Goal: Navigation & Orientation: Find specific page/section

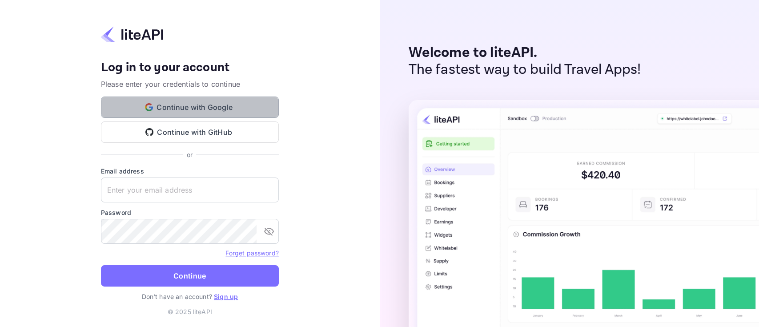
click at [192, 108] on button "Continue with Google" at bounding box center [190, 107] width 178 height 21
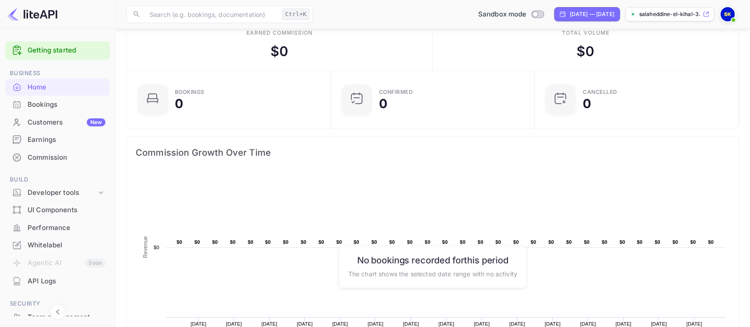
click at [61, 102] on div "Bookings" at bounding box center [67, 105] width 78 height 10
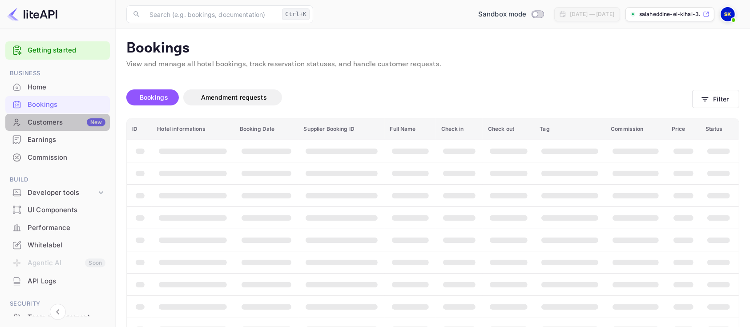
click at [58, 117] on div "Customers New" at bounding box center [67, 122] width 78 height 10
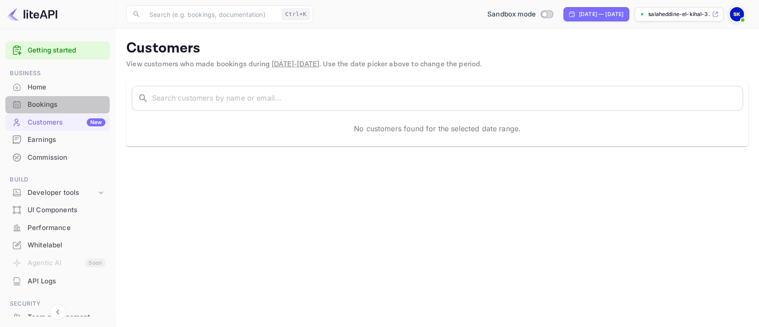
click at [54, 105] on div "Bookings" at bounding box center [67, 105] width 78 height 10
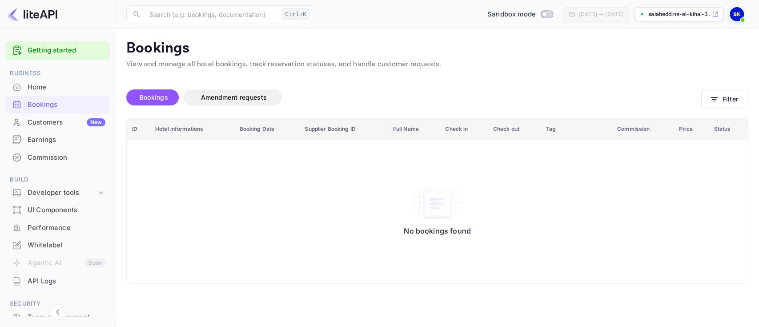
click at [691, 16] on p "salaheddine-el-kihal-3..." at bounding box center [680, 14] width 62 height 8
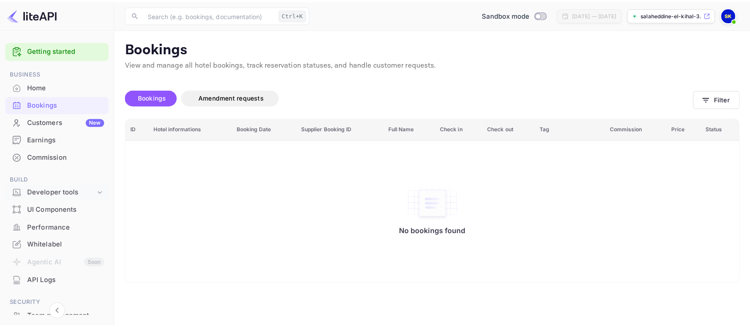
scroll to position [21, 0]
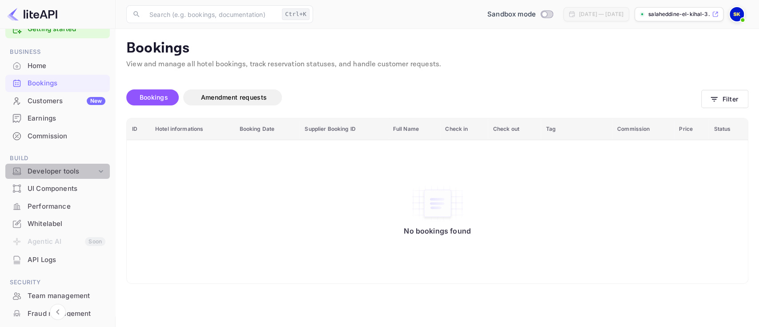
click at [64, 171] on div "Developer tools" at bounding box center [62, 171] width 69 height 10
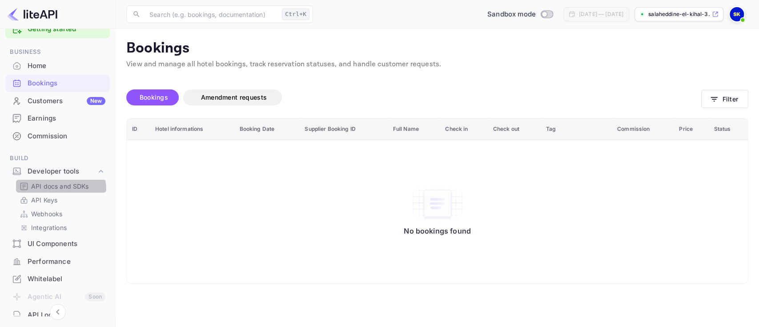
click at [53, 190] on p "API docs and SDKs" at bounding box center [60, 186] width 58 height 9
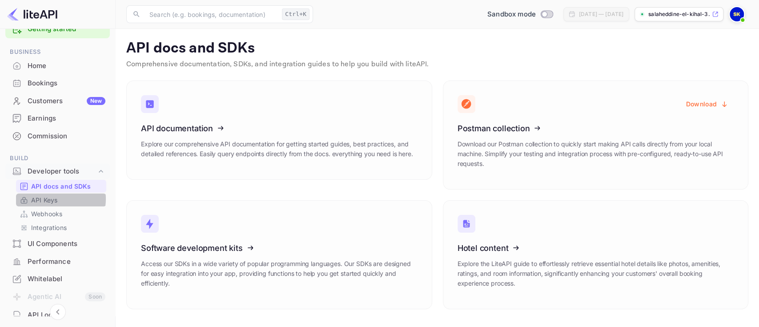
click at [49, 199] on p "API Keys" at bounding box center [44, 199] width 26 height 9
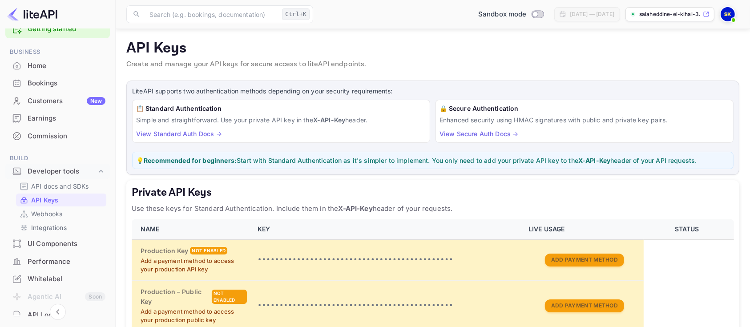
scroll to position [83, 0]
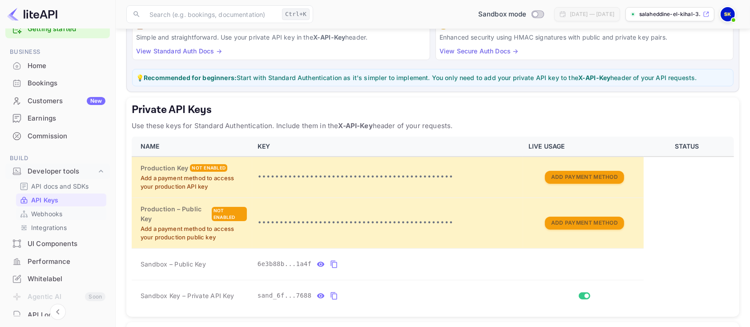
click at [46, 210] on p "Webhooks" at bounding box center [46, 213] width 31 height 9
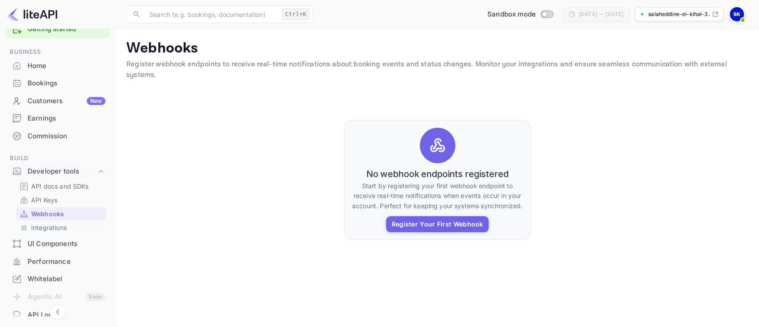
click at [40, 225] on p "Integrations" at bounding box center [49, 227] width 36 height 9
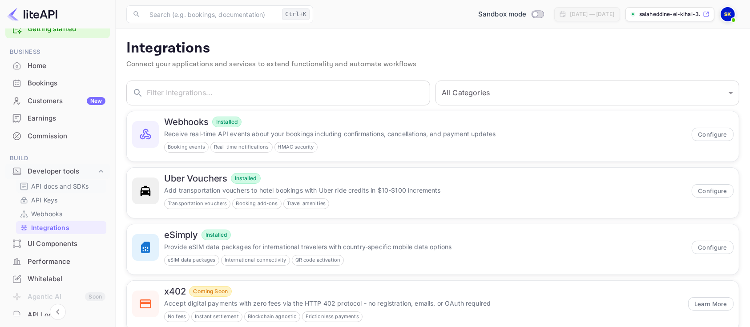
click at [46, 182] on p "API docs and SDKs" at bounding box center [60, 186] width 58 height 9
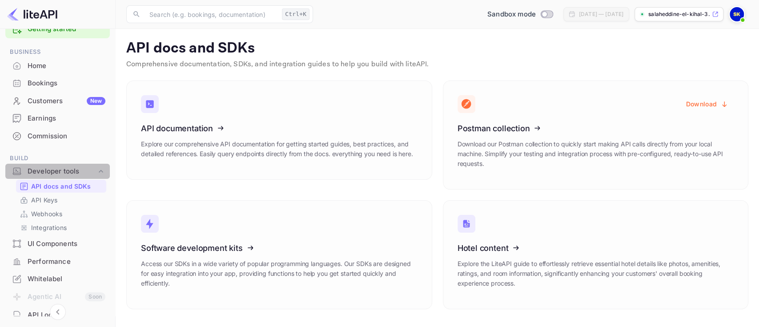
click at [73, 168] on div "Developer tools" at bounding box center [62, 171] width 69 height 10
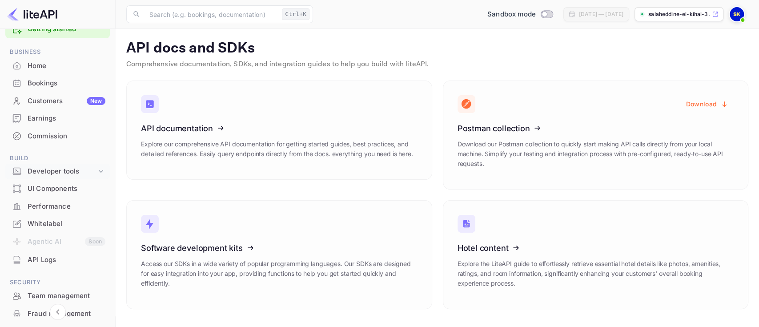
click at [73, 168] on div "Developer tools" at bounding box center [62, 171] width 69 height 10
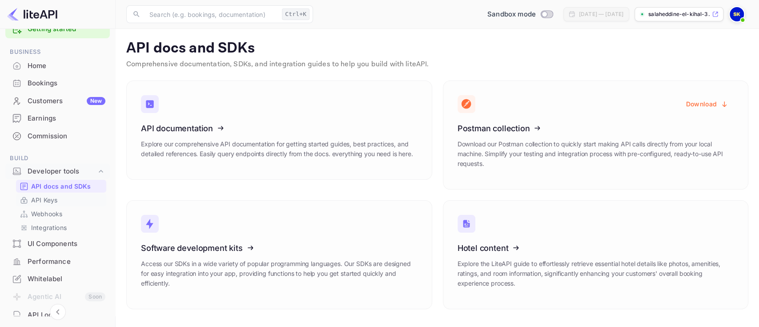
click at [38, 197] on p "API Keys" at bounding box center [44, 199] width 26 height 9
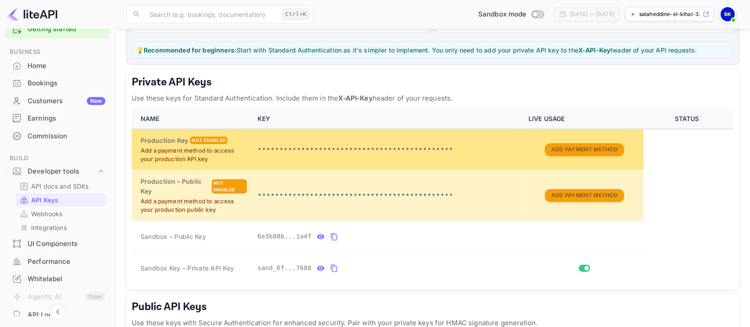
scroll to position [111, 0]
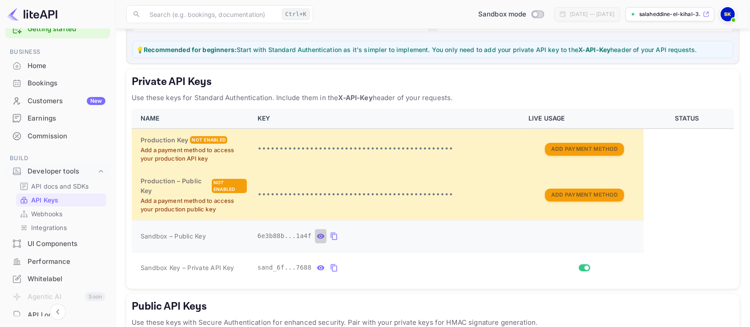
click at [317, 238] on icon "private api keys table" at bounding box center [321, 236] width 8 height 11
click at [317, 268] on icon "private api keys table" at bounding box center [321, 268] width 8 height 11
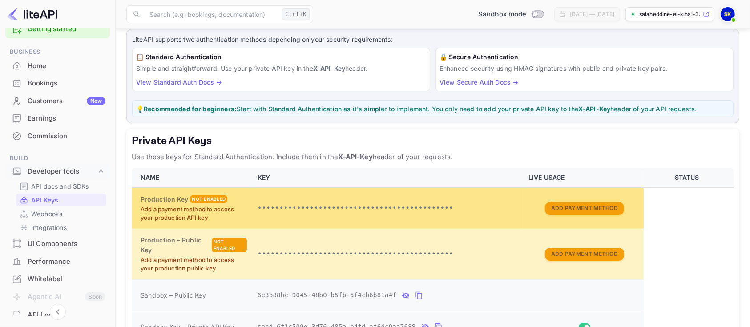
scroll to position [51, 0]
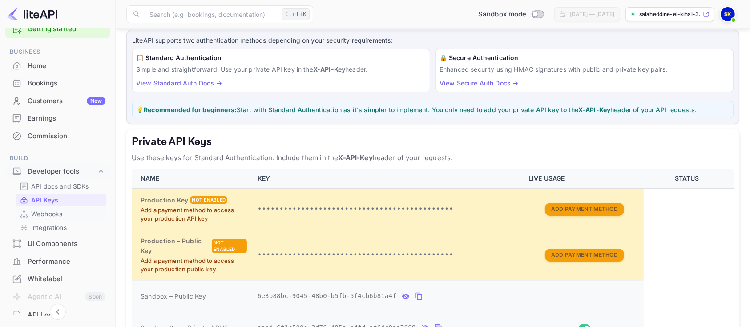
click at [44, 211] on p "Webhooks" at bounding box center [46, 213] width 31 height 9
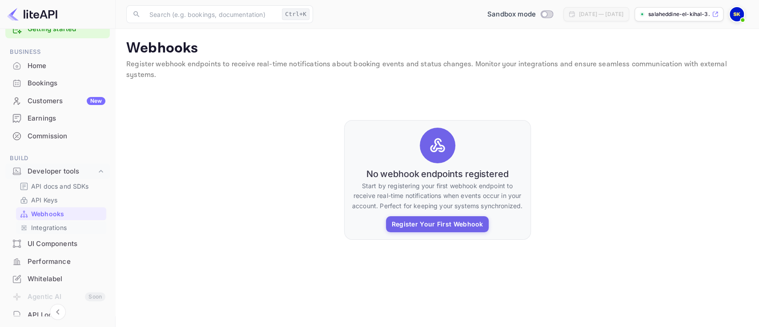
click at [40, 224] on p "Integrations" at bounding box center [49, 227] width 36 height 9
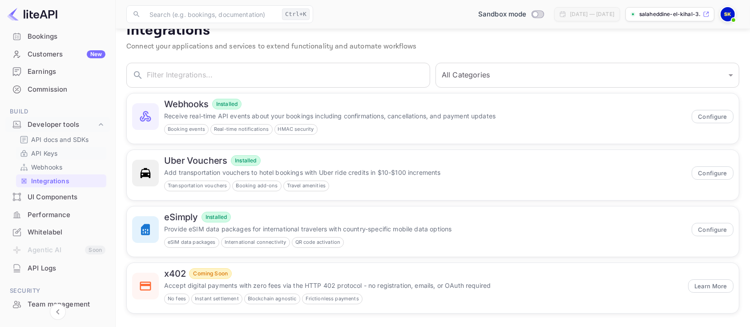
scroll to position [71, 0]
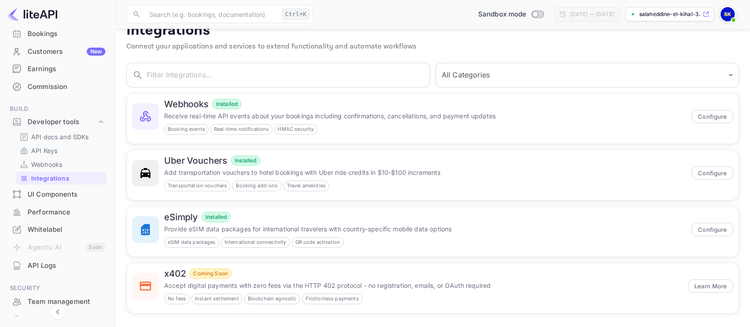
click at [71, 194] on div "UI Components" at bounding box center [67, 195] width 78 height 10
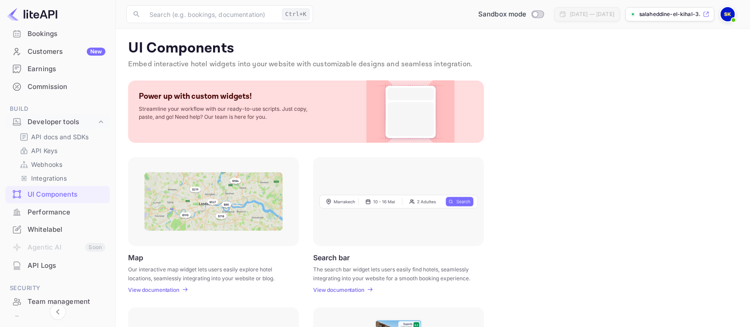
click at [45, 216] on div "Performance" at bounding box center [67, 212] width 78 height 10
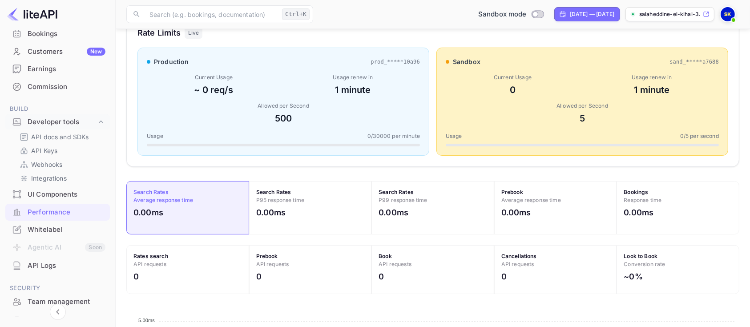
scroll to position [148, 0]
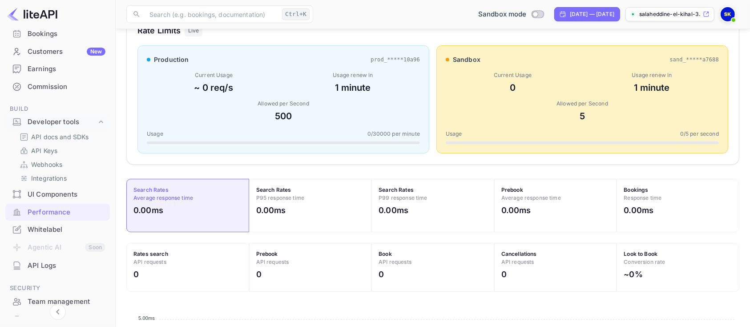
click at [47, 230] on div "Whitelabel" at bounding box center [67, 230] width 78 height 10
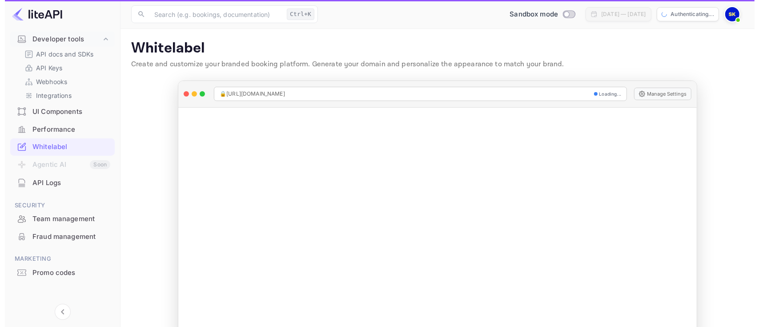
scroll to position [154, 0]
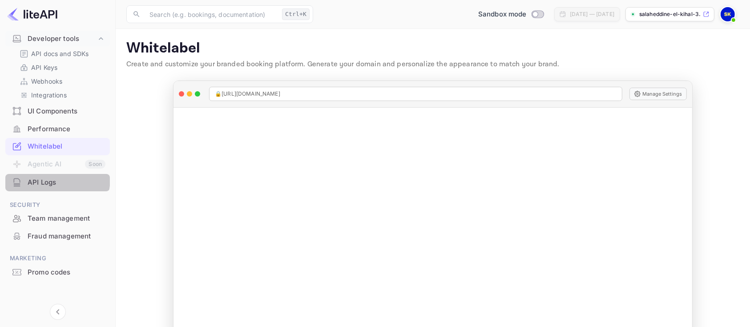
click at [44, 178] on div "API Logs" at bounding box center [67, 183] width 78 height 10
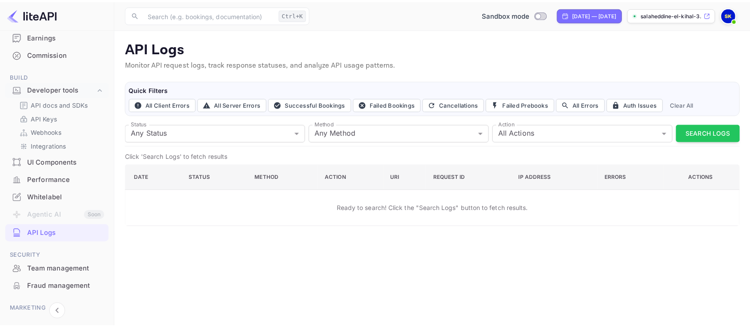
scroll to position [103, 0]
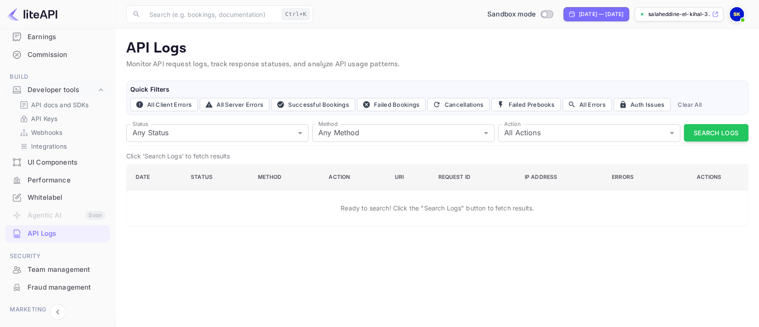
click at [41, 198] on div "Whitelabel" at bounding box center [67, 198] width 78 height 10
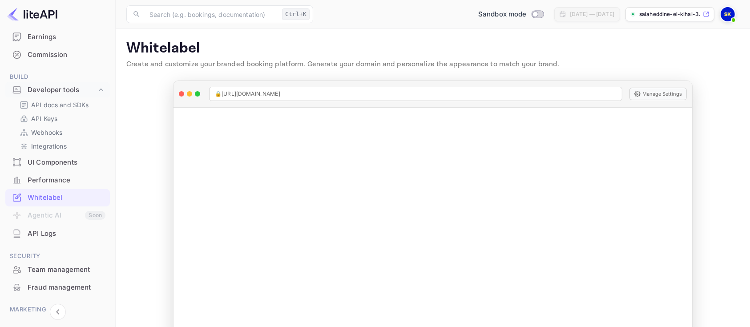
click at [49, 172] on div "Performance" at bounding box center [57, 180] width 105 height 17
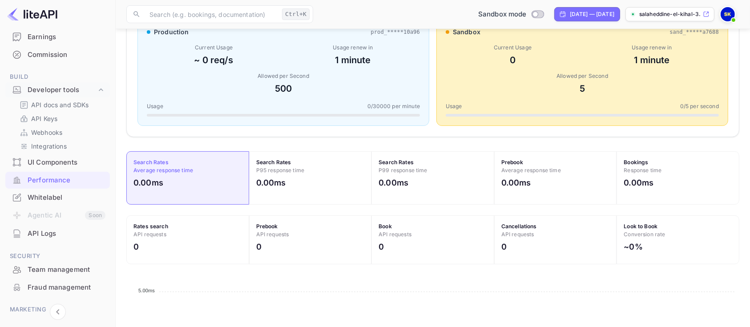
scroll to position [176, 0]
click at [35, 138] on div "Webhooks" at bounding box center [61, 132] width 90 height 13
click at [46, 130] on p "Webhooks" at bounding box center [46, 132] width 31 height 9
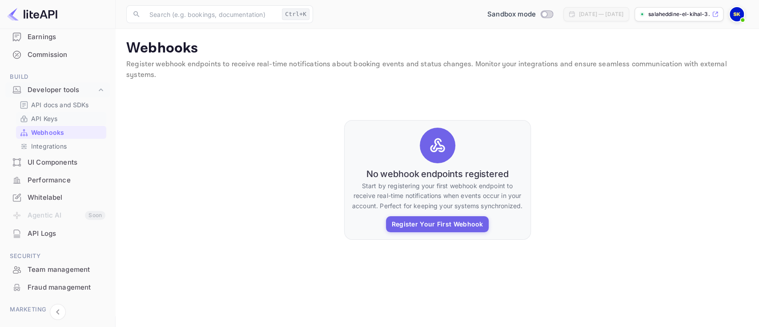
click at [57, 114] on p "API Keys" at bounding box center [44, 118] width 26 height 9
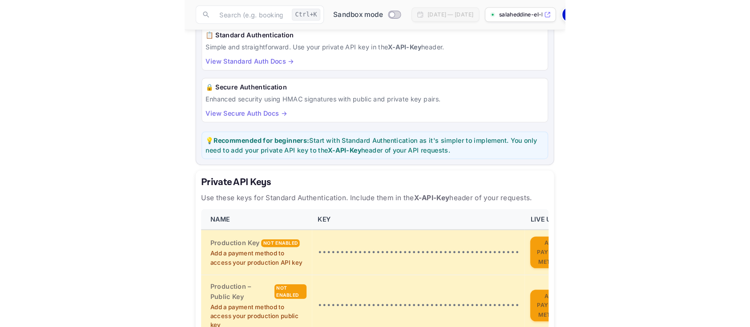
scroll to position [71, 0]
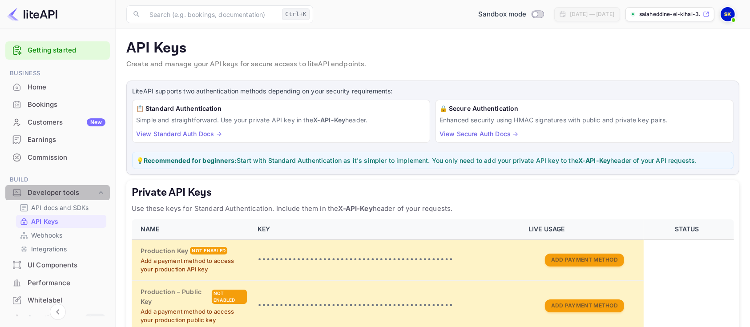
click at [77, 196] on div "Developer tools" at bounding box center [62, 193] width 69 height 10
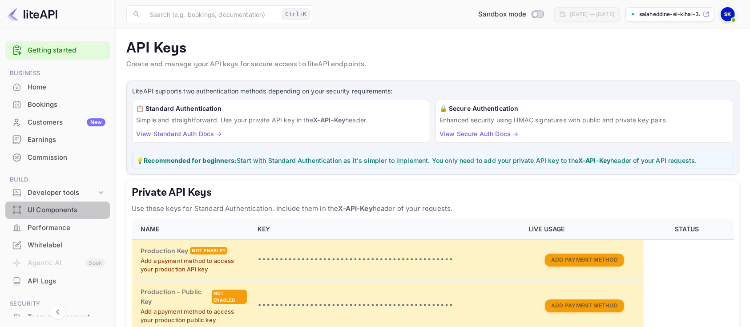
click at [78, 204] on div "UI Components" at bounding box center [57, 210] width 105 height 17
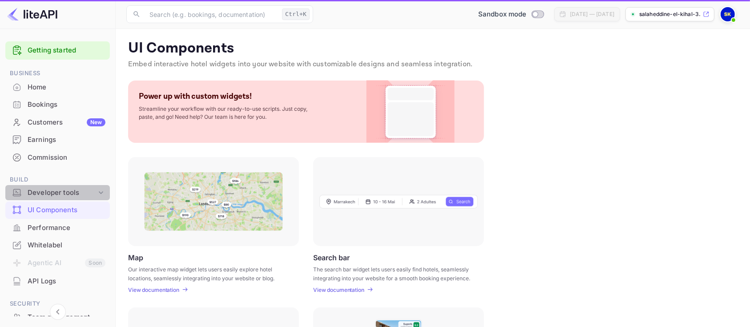
click at [81, 186] on div "Developer tools" at bounding box center [57, 193] width 105 height 16
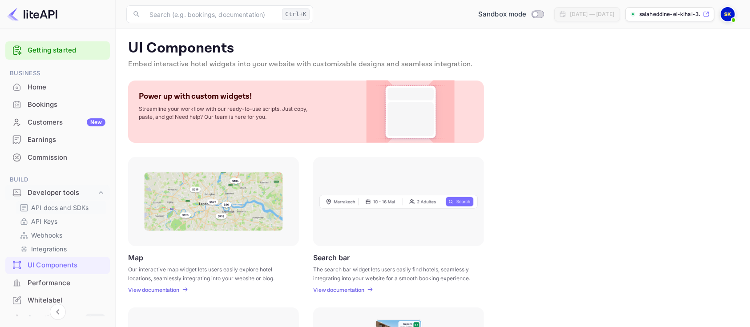
click at [67, 201] on div "API docs and SDKs" at bounding box center [61, 207] width 90 height 13
click at [67, 206] on p "API docs and SDKs" at bounding box center [60, 207] width 58 height 9
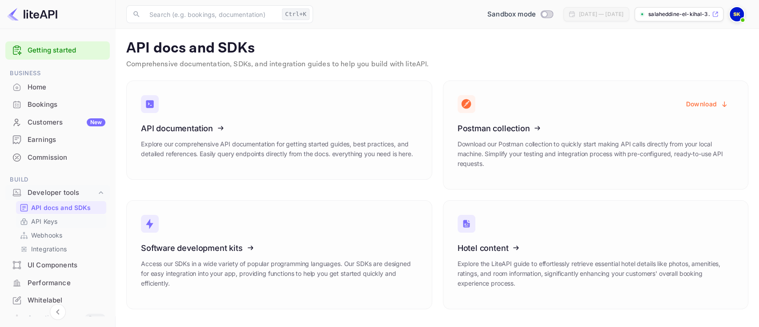
click at [75, 224] on link "API Keys" at bounding box center [61, 221] width 83 height 9
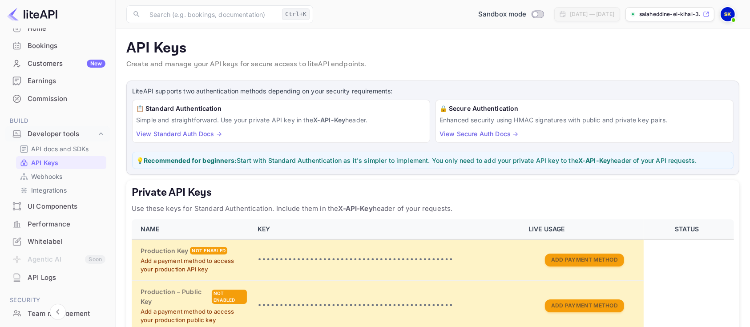
scroll to position [59, 0]
click at [60, 192] on p "Integrations" at bounding box center [49, 189] width 36 height 9
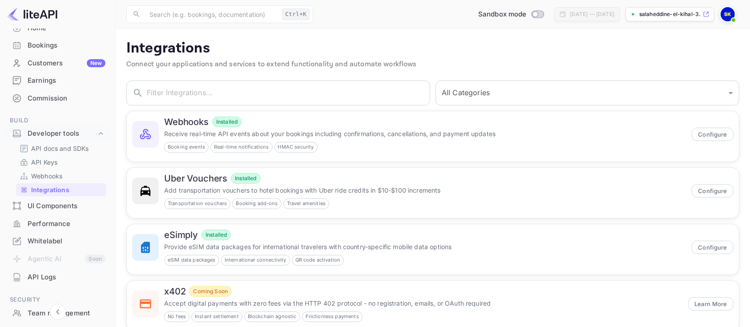
click at [49, 87] on div "Earnings" at bounding box center [57, 80] width 105 height 17
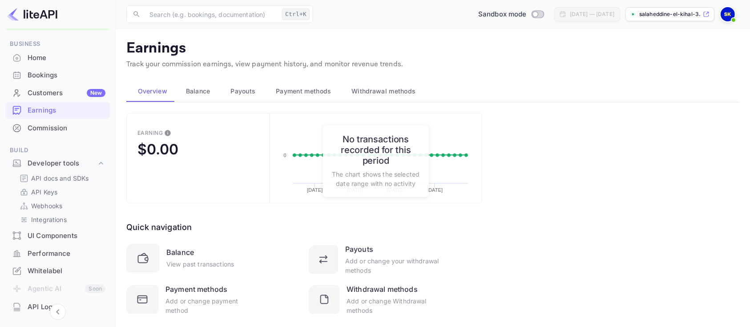
scroll to position [28, 0]
click at [78, 80] on div "Bookings" at bounding box center [67, 76] width 78 height 10
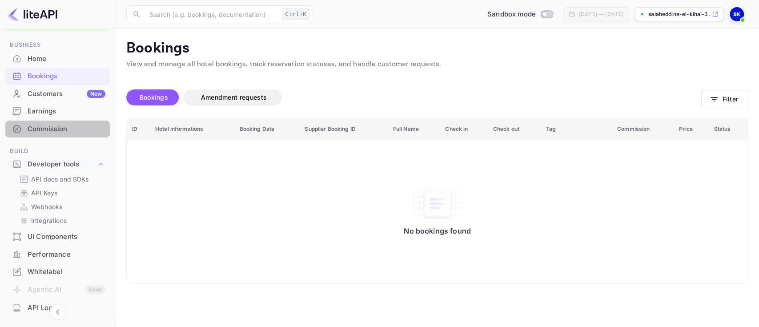
click at [59, 125] on div "Commission" at bounding box center [67, 129] width 78 height 10
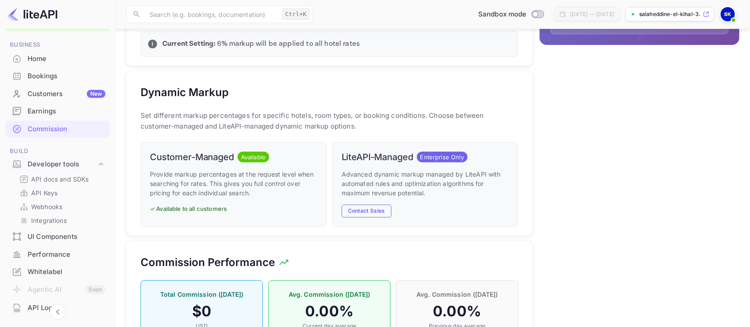
scroll to position [450, 0]
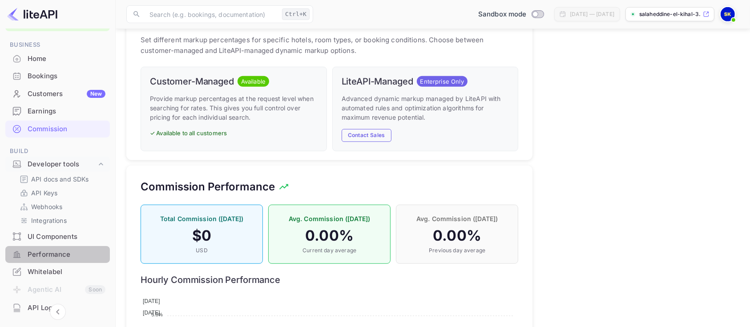
click at [57, 247] on div "Performance" at bounding box center [57, 254] width 105 height 17
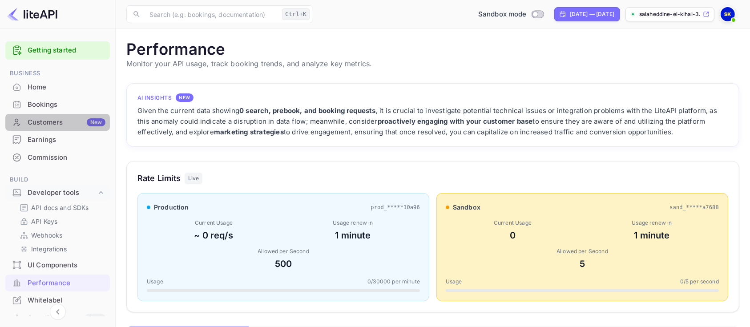
click at [61, 123] on div "Customers New" at bounding box center [67, 122] width 78 height 10
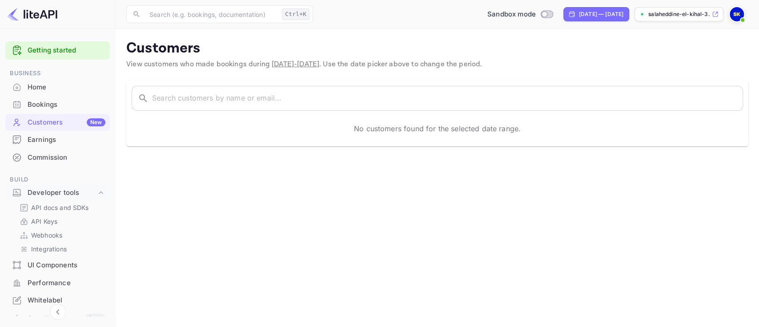
click at [51, 91] on div "Home" at bounding box center [67, 87] width 78 height 10
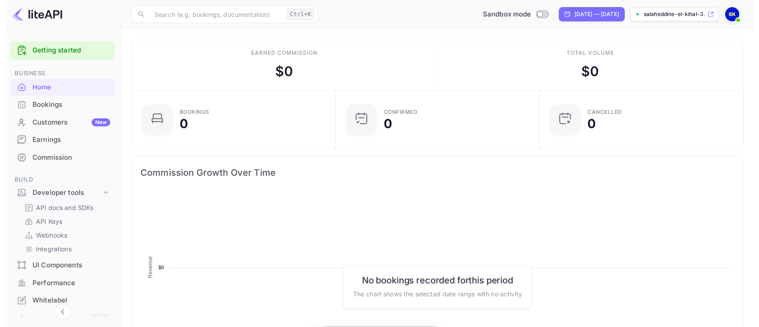
scroll to position [135, 190]
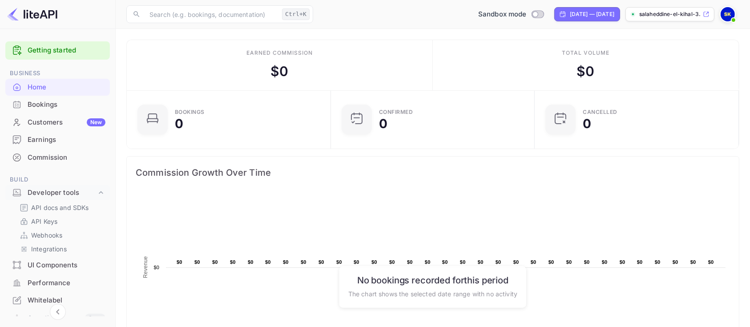
click at [690, 14] on p "salaheddine-el-kihal-3..." at bounding box center [670, 14] width 62 height 8
click at [38, 121] on div "Customers New" at bounding box center [67, 122] width 78 height 10
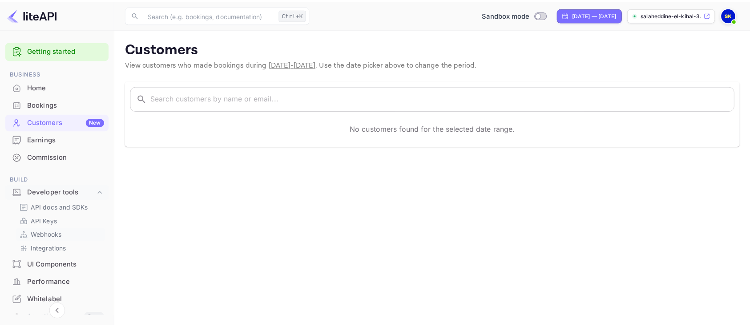
scroll to position [36, 0]
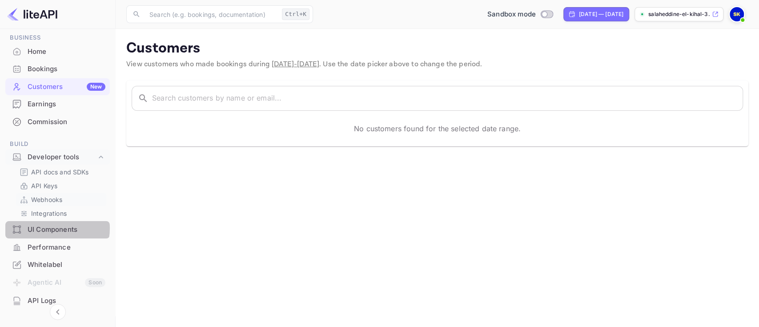
click at [46, 228] on div "UI Components" at bounding box center [67, 230] width 78 height 10
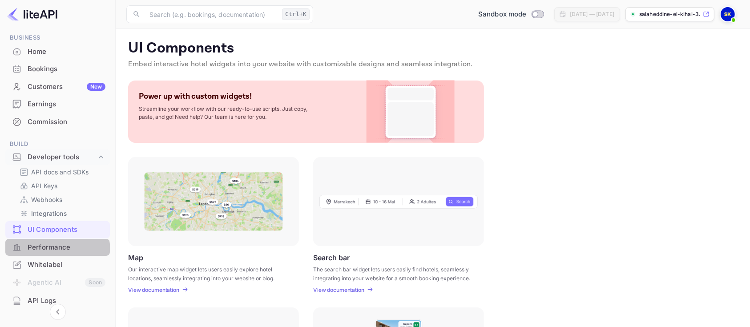
click at [41, 251] on div "Performance" at bounding box center [67, 247] width 78 height 10
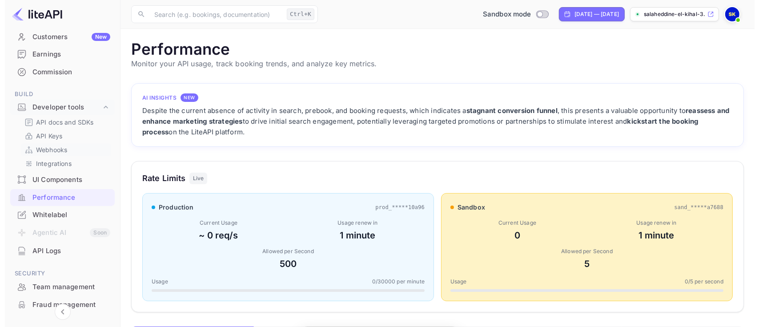
scroll to position [220, 604]
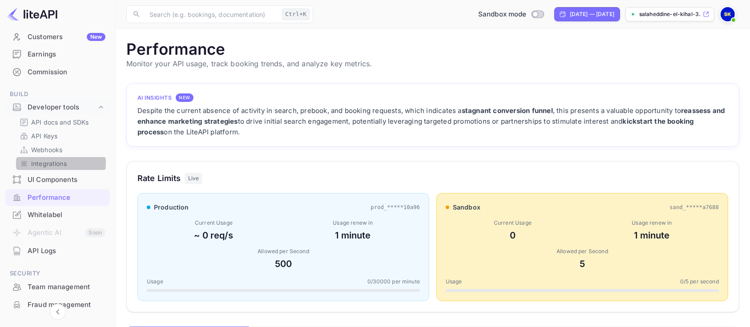
click at [51, 163] on p "Integrations" at bounding box center [49, 163] width 36 height 9
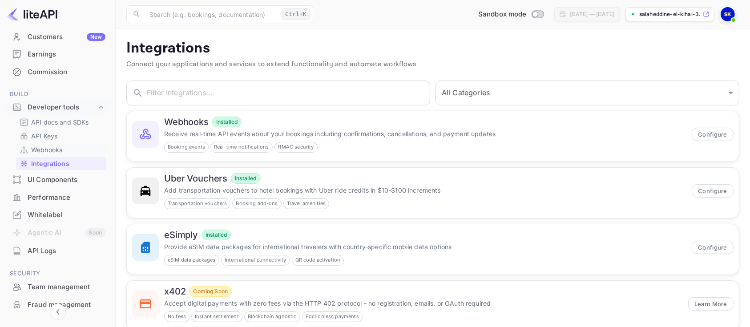
click at [61, 152] on p "Webhooks" at bounding box center [46, 149] width 31 height 9
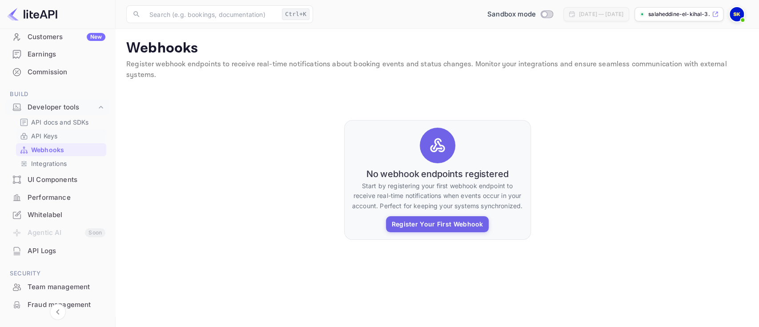
click at [53, 130] on div "API Keys" at bounding box center [61, 135] width 90 height 13
click at [58, 125] on p "API docs and SDKs" at bounding box center [60, 121] width 58 height 9
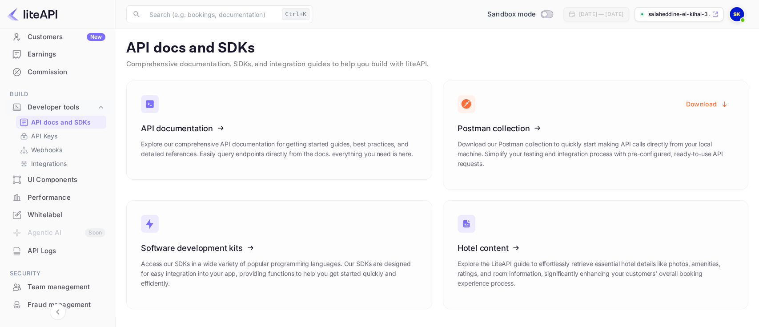
scroll to position [147, 0]
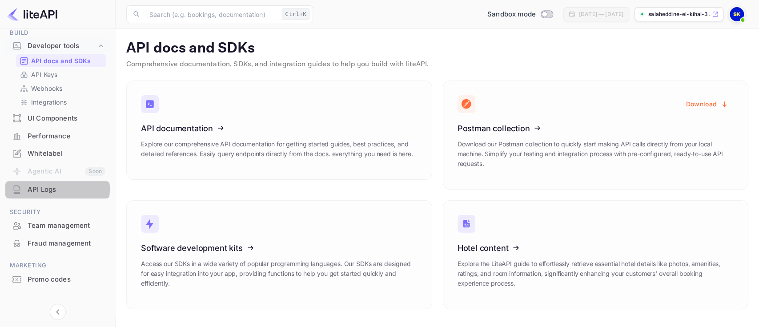
click at [50, 189] on div "API Logs" at bounding box center [67, 190] width 78 height 10
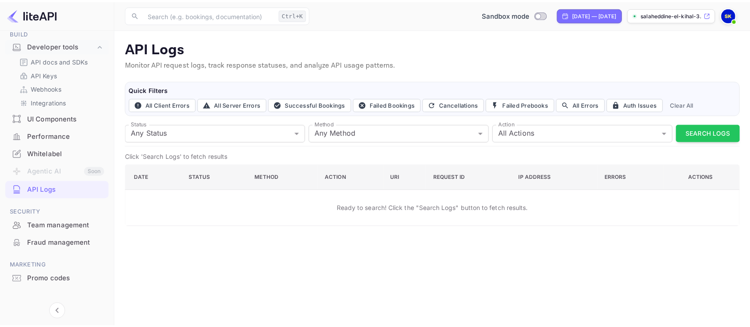
scroll to position [140, 0]
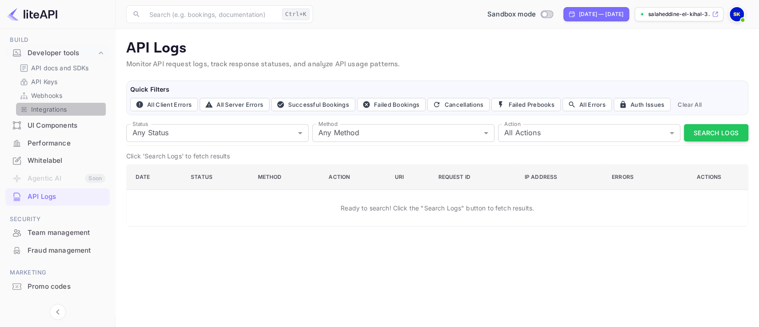
click at [33, 109] on p "Integrations" at bounding box center [49, 109] width 36 height 9
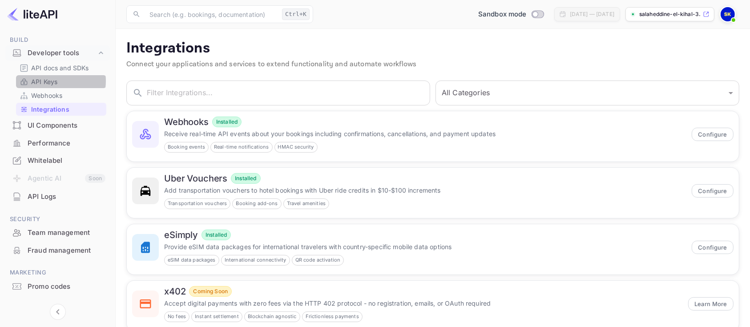
click at [52, 81] on p "API Keys" at bounding box center [44, 81] width 26 height 9
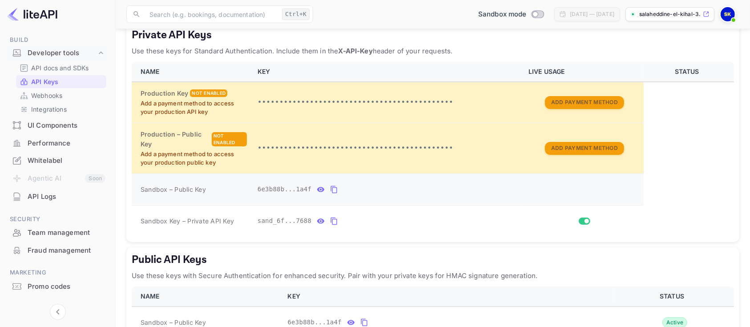
scroll to position [216, 0]
